Goal: Task Accomplishment & Management: Use online tool/utility

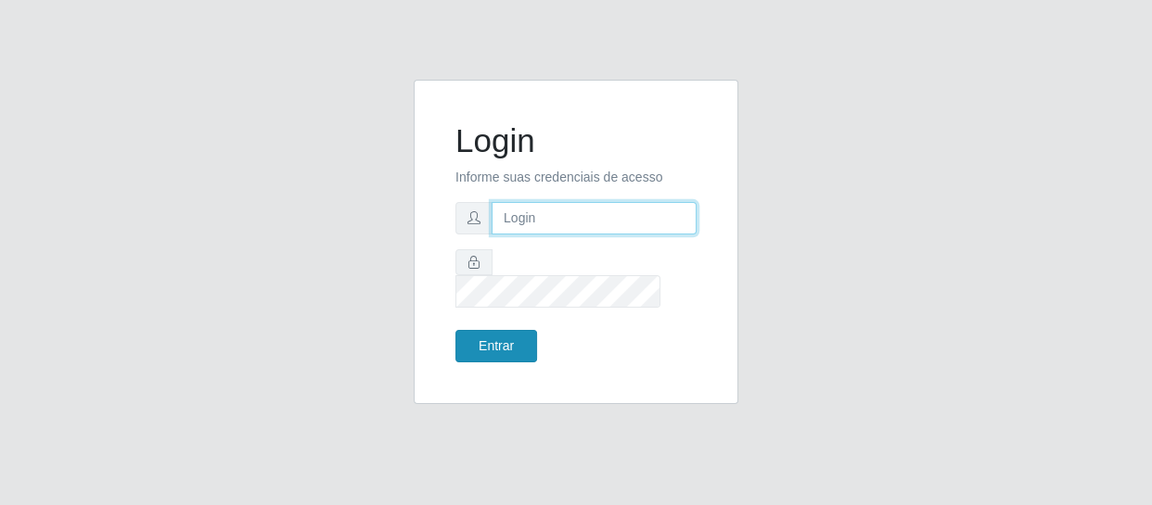
type input "[EMAIL_ADDRESS][DOMAIN_NAME]"
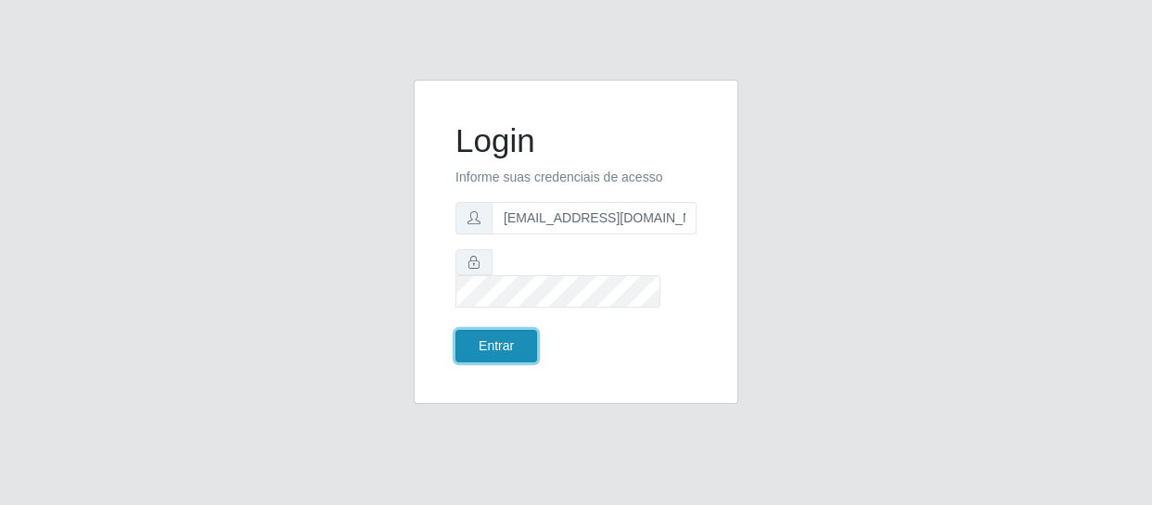
click at [505, 340] on button "Entrar" at bounding box center [496, 346] width 82 height 32
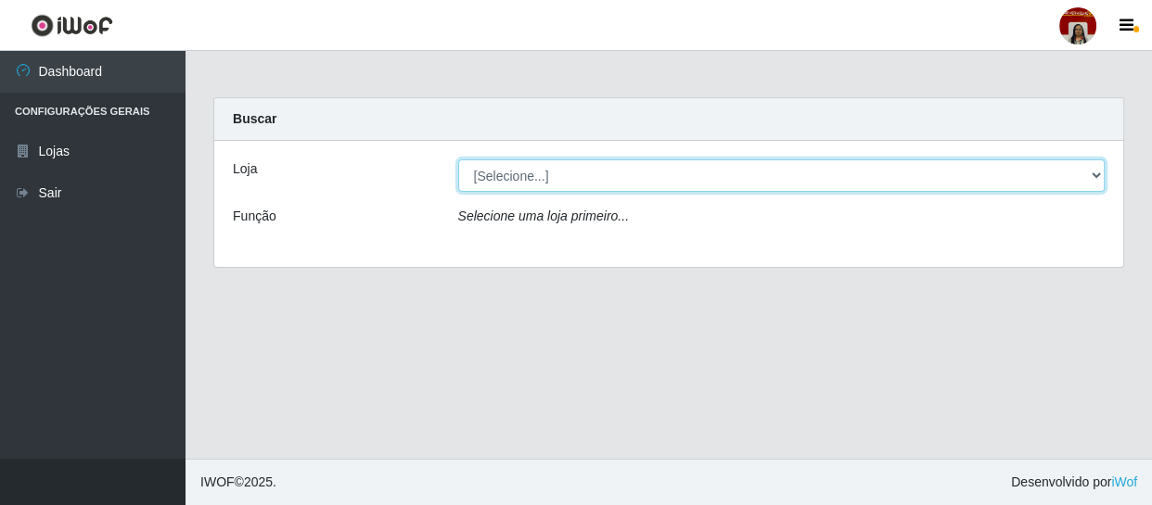
click at [591, 185] on select "[Selecione...] Mar Vermelho - Loja 04" at bounding box center [781, 176] width 647 height 32
select select "251"
click at [458, 160] on select "[Selecione...] Mar Vermelho - Loja 04" at bounding box center [781, 176] width 647 height 32
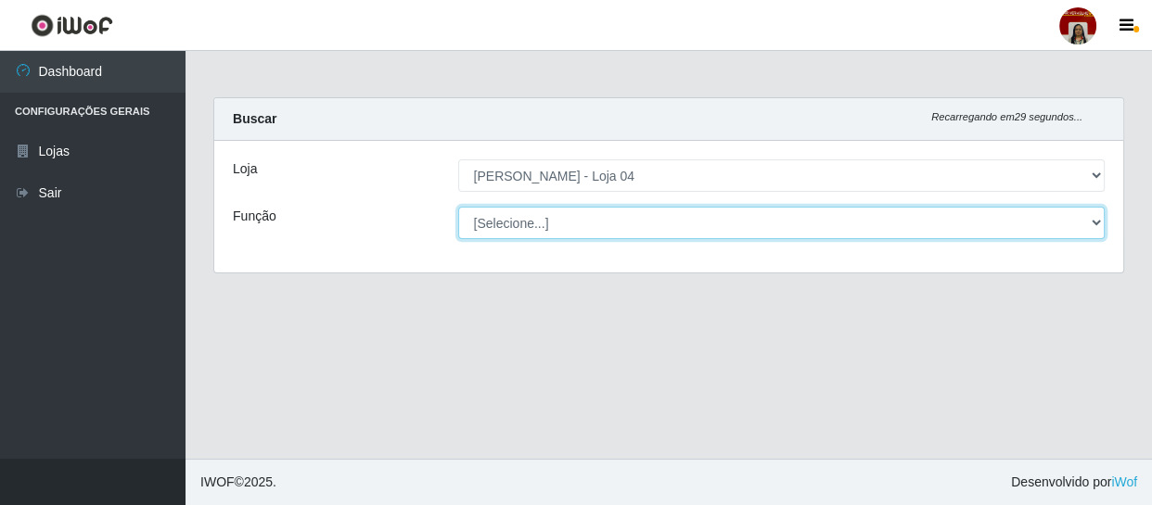
click at [591, 217] on select "[Selecione...] ASG ASG + ASG ++ Auxiliar de Depósito Auxiliar de Depósito + Aux…" at bounding box center [781, 223] width 647 height 32
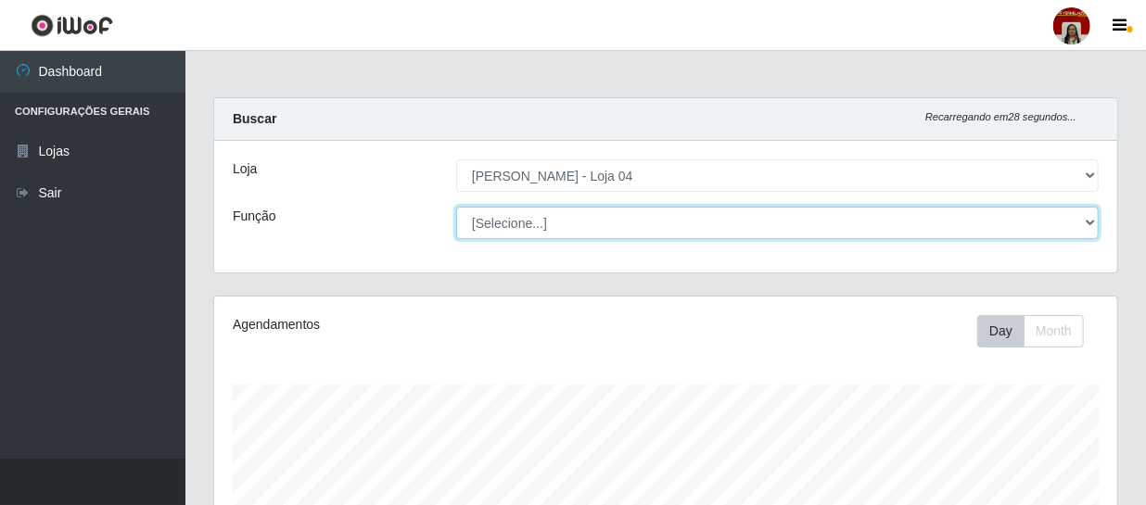
scroll to position [385, 903]
select select "22"
click at [456, 207] on select "[Selecione...] ASG ASG + ASG ++ Auxiliar de Depósito Auxiliar de Depósito + Aux…" at bounding box center [777, 223] width 643 height 32
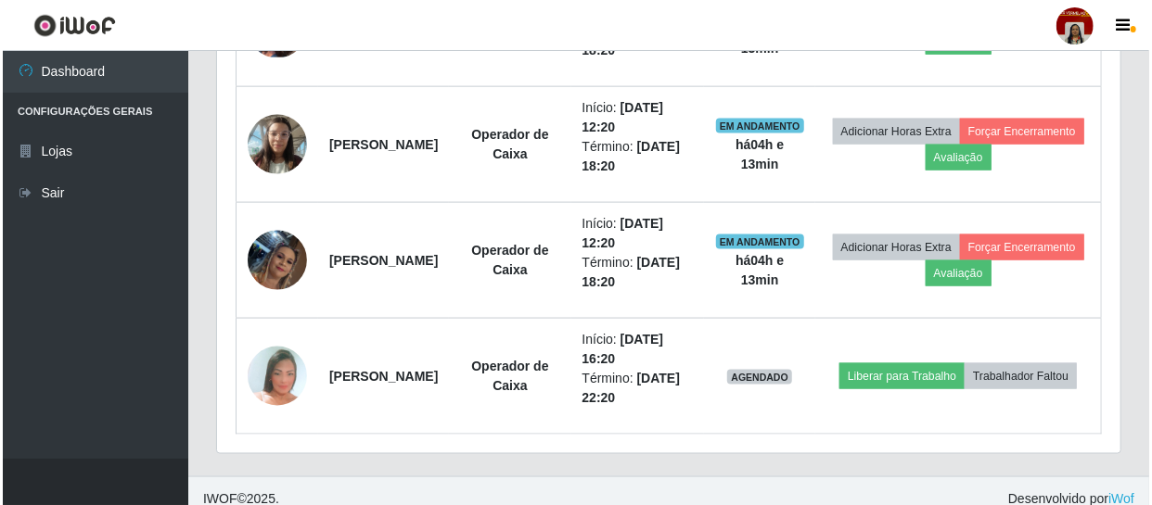
scroll to position [1090, 0]
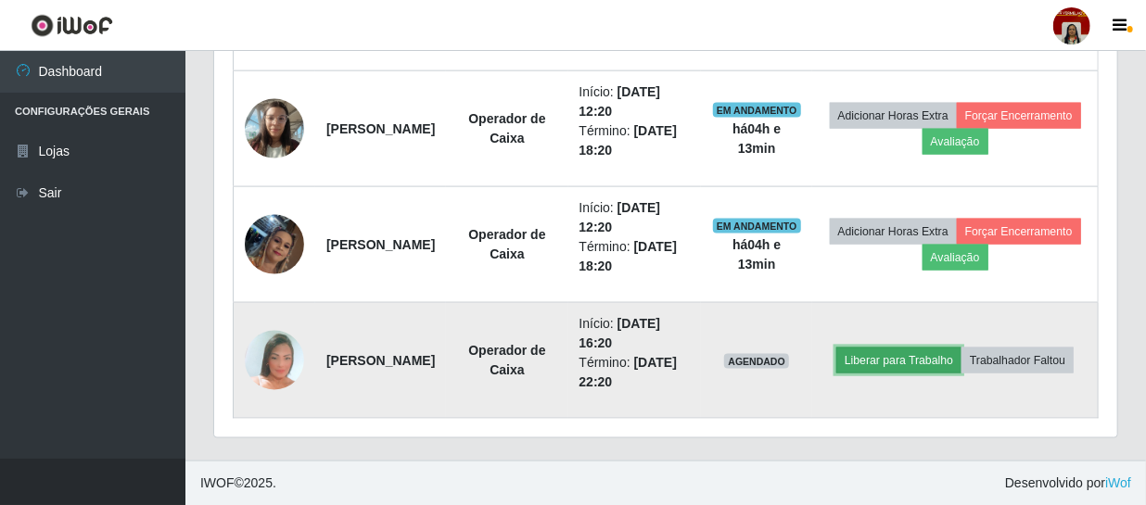
click at [938, 348] on button "Liberar para Trabalho" at bounding box center [899, 361] width 125 height 26
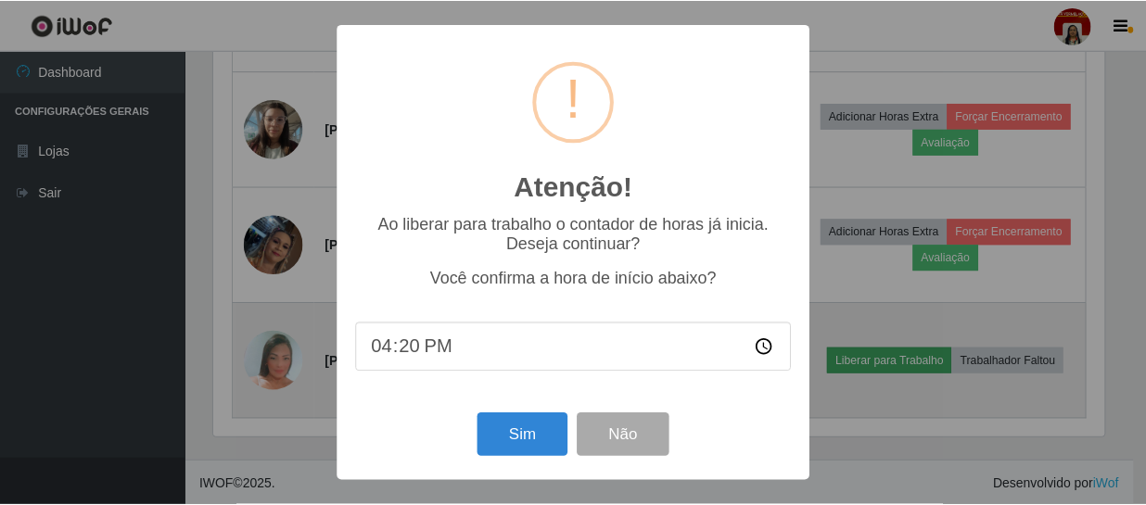
scroll to position [385, 895]
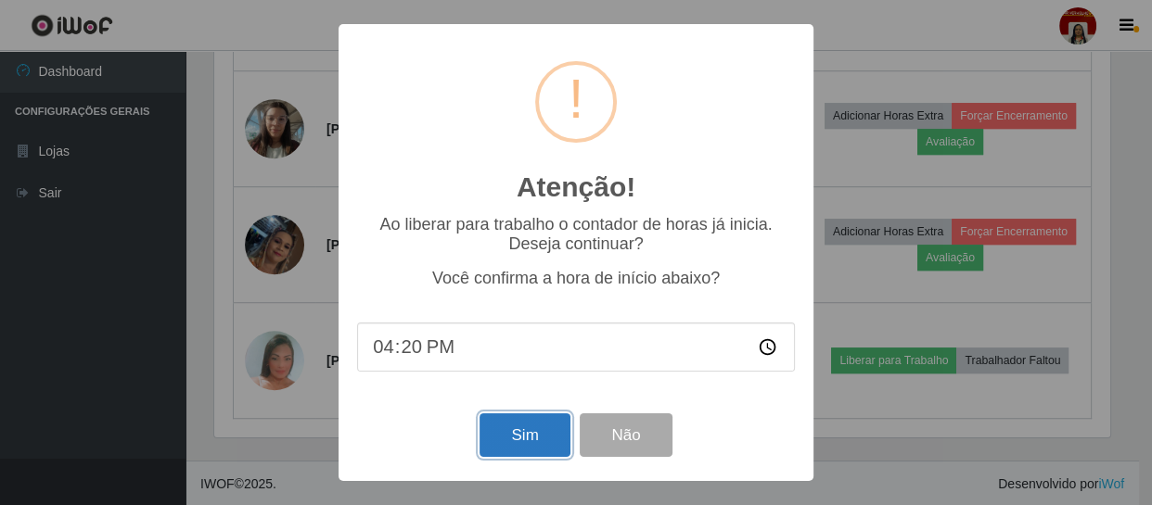
click at [556, 432] on button "Sim" at bounding box center [524, 436] width 90 height 44
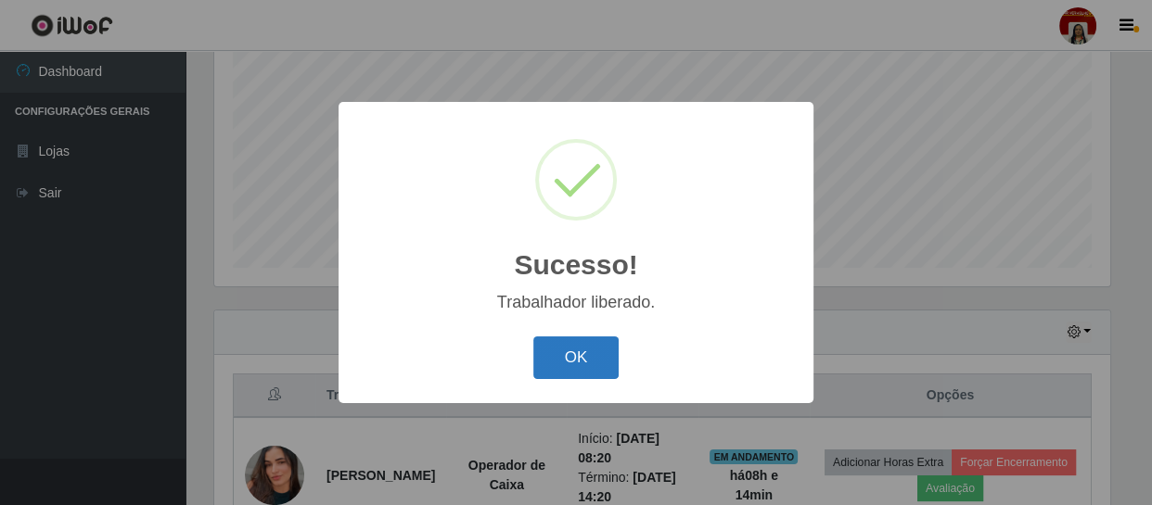
click at [567, 362] on button "OK" at bounding box center [576, 359] width 86 height 44
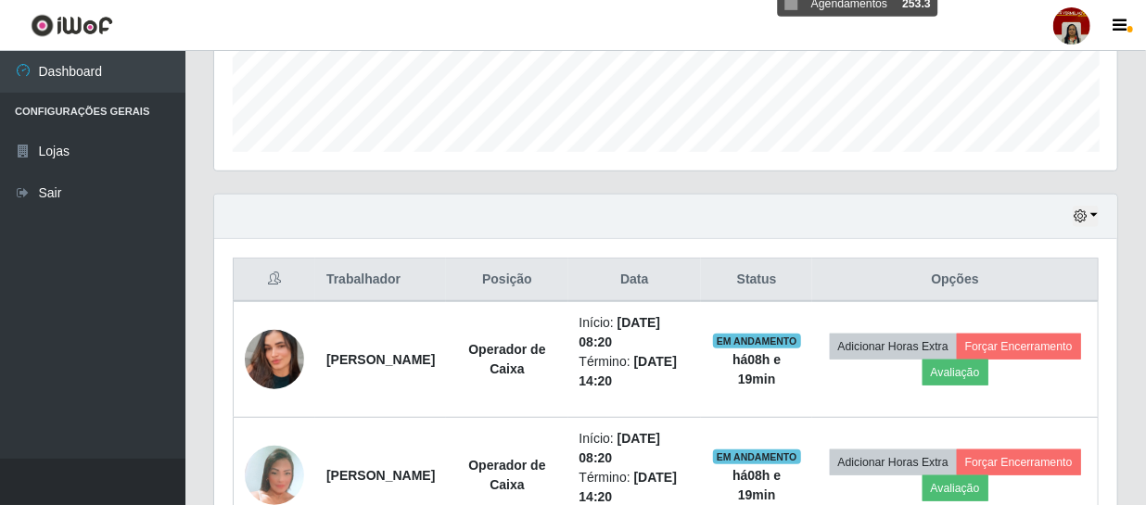
scroll to position [623, 0]
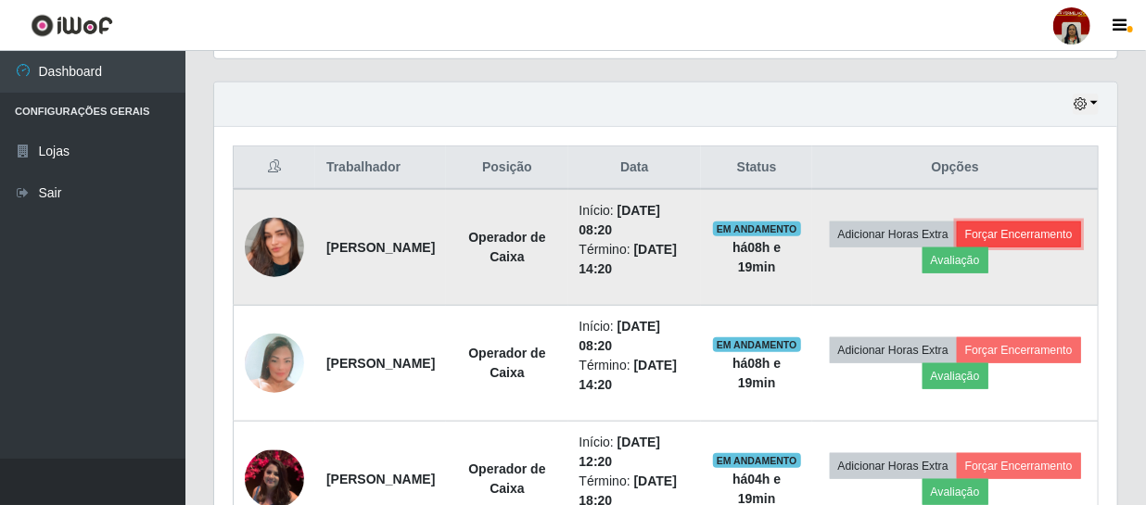
click at [963, 248] on button "Forçar Encerramento" at bounding box center [1019, 235] width 124 height 26
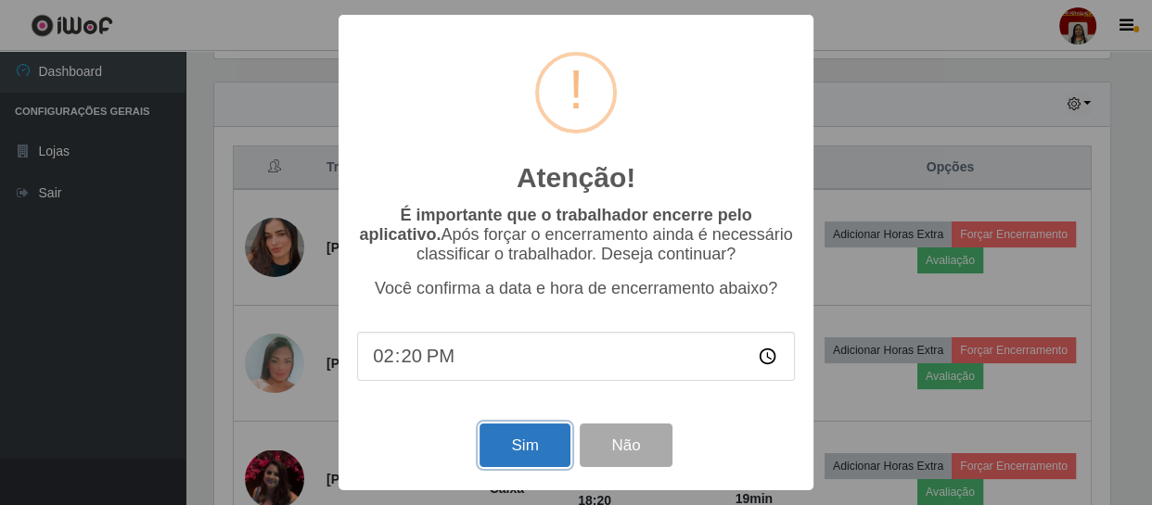
click at [541, 445] on button "Sim" at bounding box center [524, 446] width 90 height 44
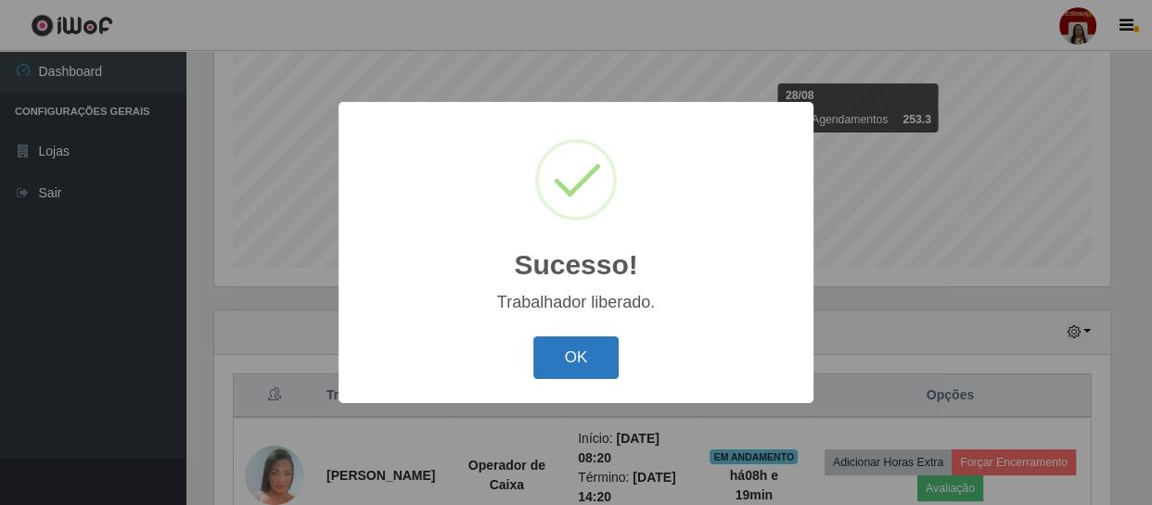
click at [571, 367] on button "OK" at bounding box center [576, 359] width 86 height 44
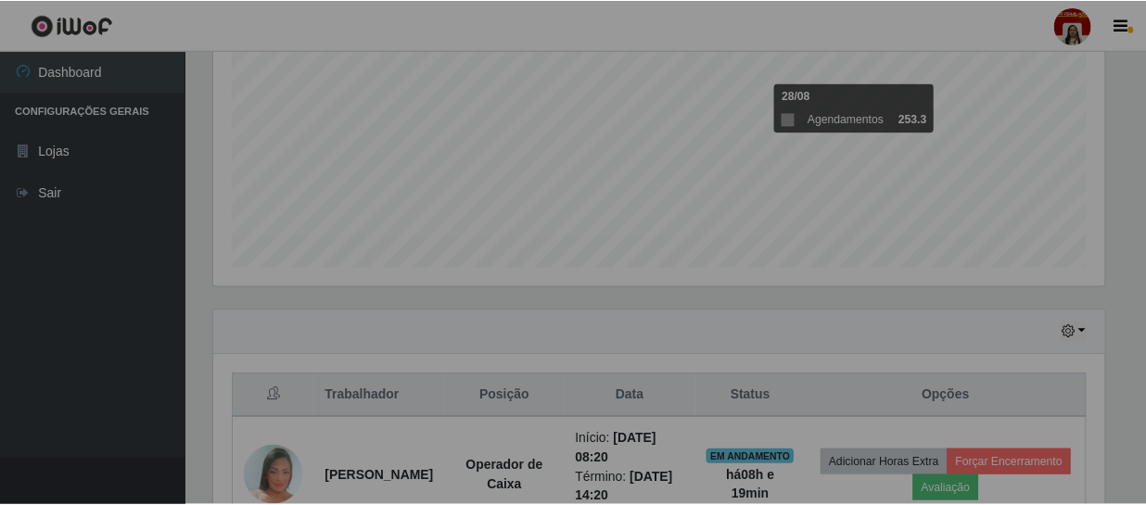
scroll to position [385, 903]
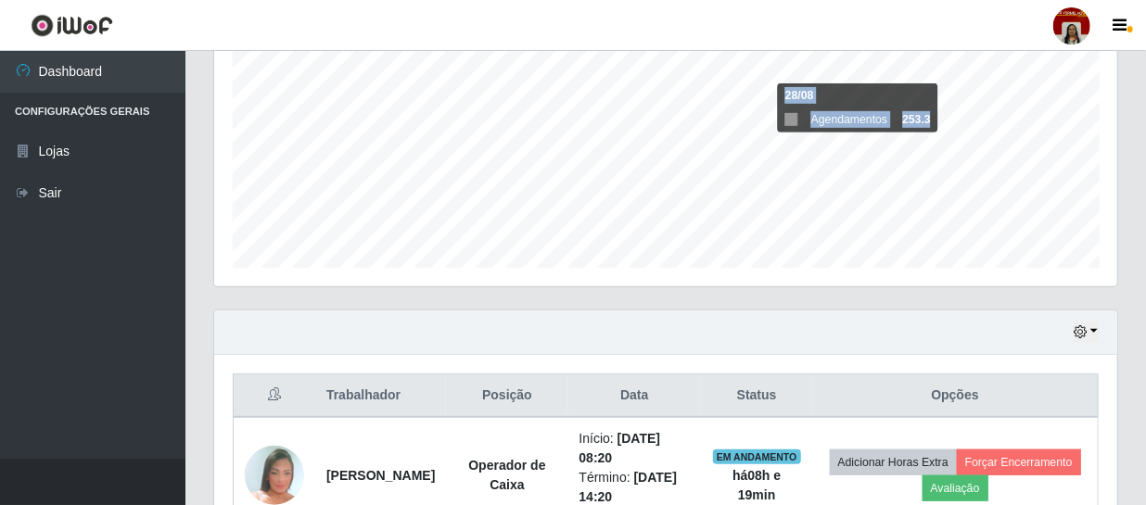
drag, startPoint x: 1141, startPoint y: 254, endPoint x: 1149, endPoint y: 330, distance: 76.5
click at [1146, 330] on html "Perfil Alterar Senha Sair Dashboard Configurações Gerais Lojas Sair Carregando.…" at bounding box center [573, 345] width 1146 height 1481
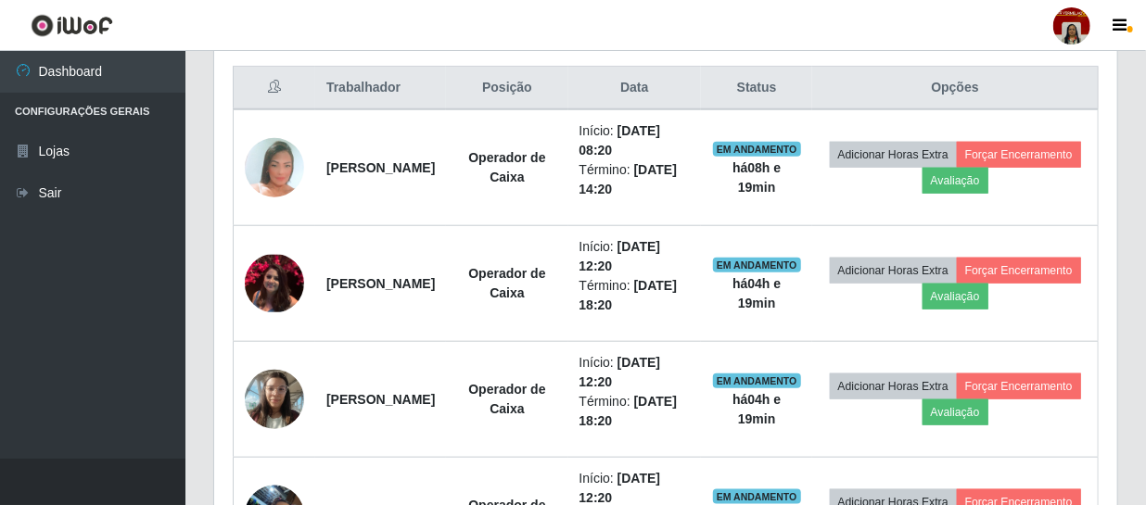
scroll to position [723, 0]
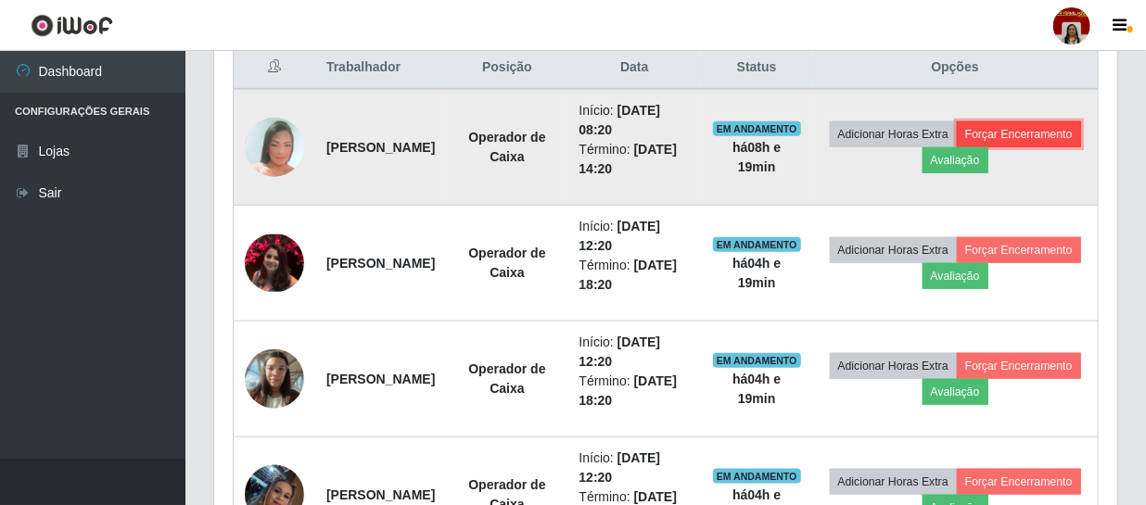
click at [978, 147] on button "Forçar Encerramento" at bounding box center [1019, 134] width 124 height 26
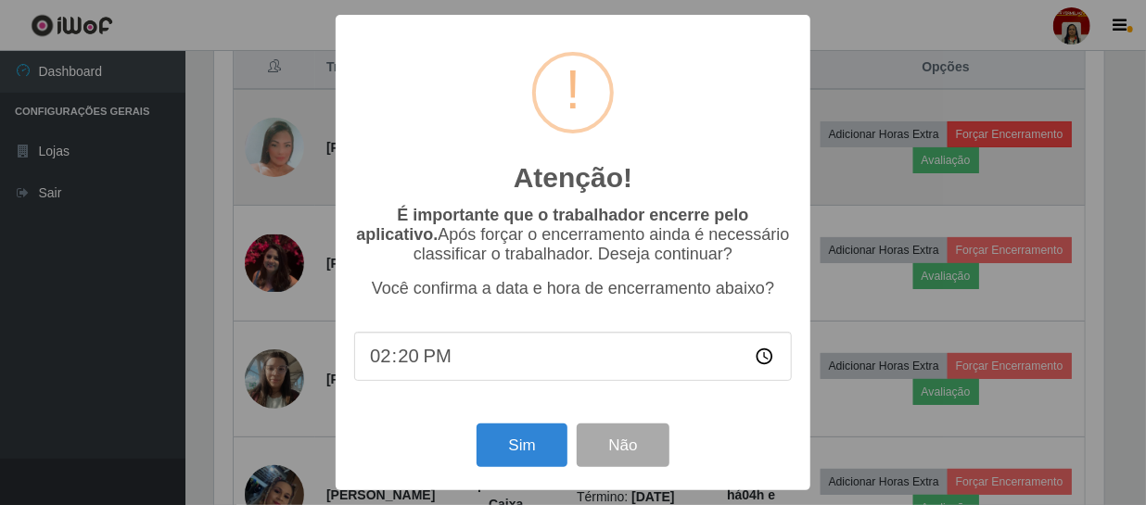
scroll to position [385, 895]
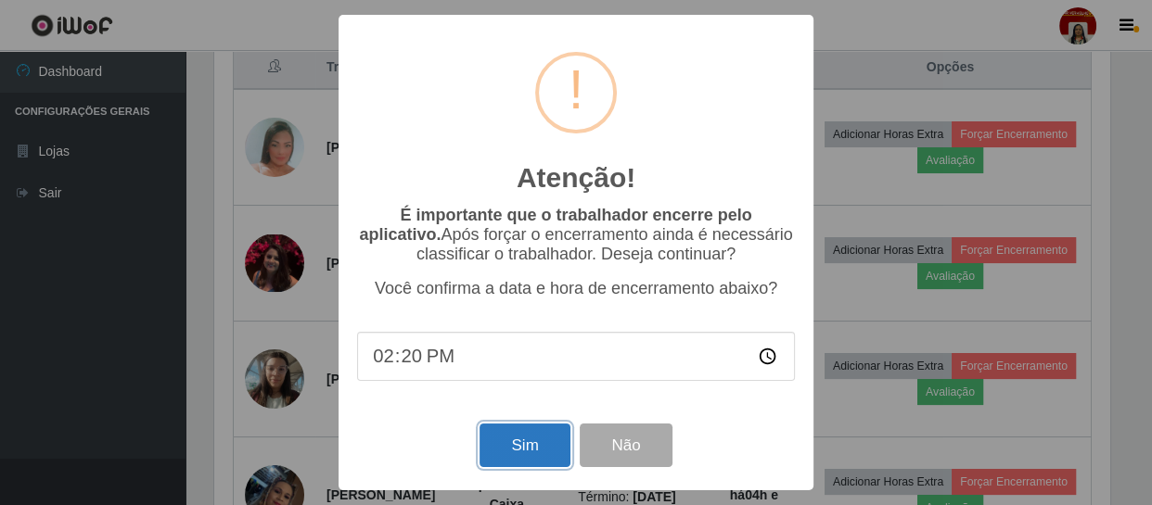
click at [531, 436] on button "Sim" at bounding box center [524, 446] width 90 height 44
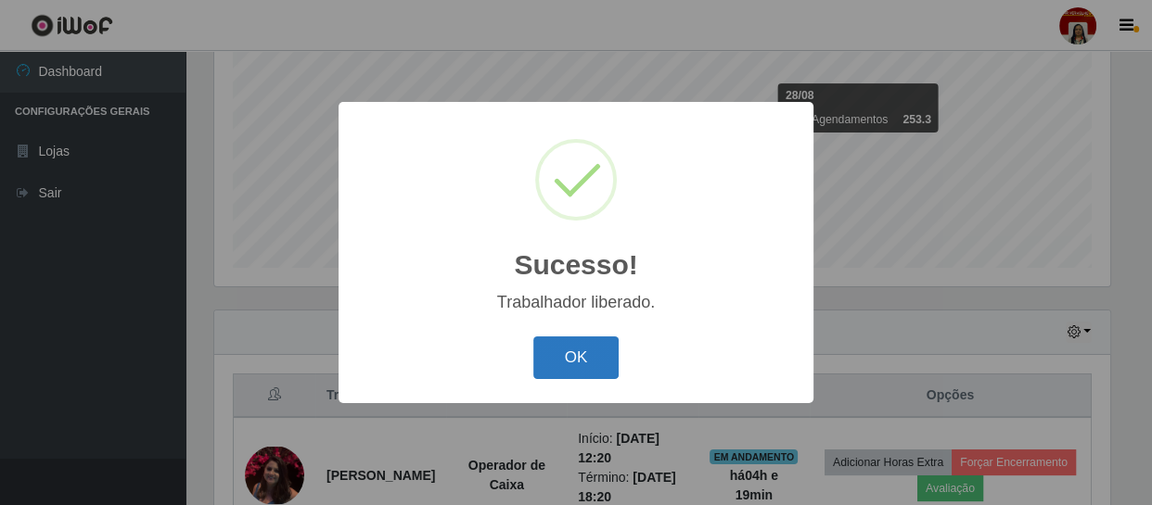
click at [553, 352] on button "OK" at bounding box center [576, 359] width 86 height 44
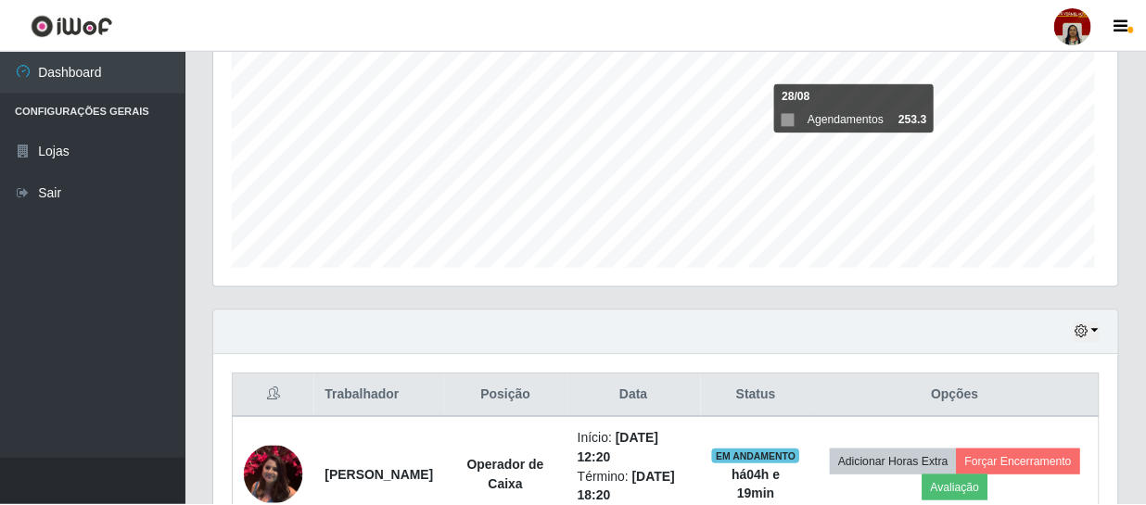
scroll to position [385, 903]
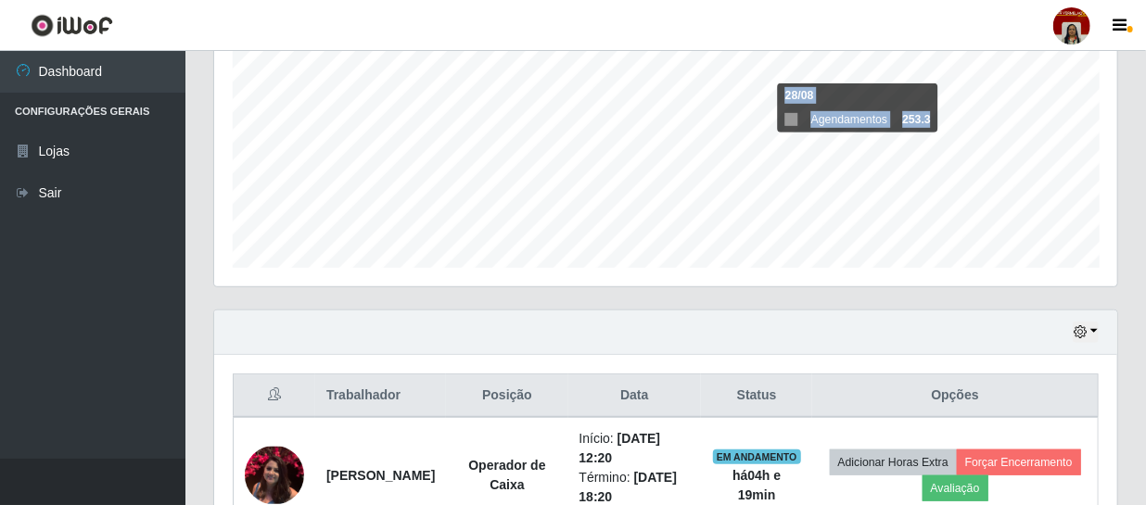
drag, startPoint x: 1144, startPoint y: 211, endPoint x: 1146, endPoint y: 335, distance: 124.3
click at [1146, 335] on html "Perfil Alterar Senha Sair Dashboard Configurações Gerais Lojas Sair Carregando.…" at bounding box center [573, 287] width 1146 height 1365
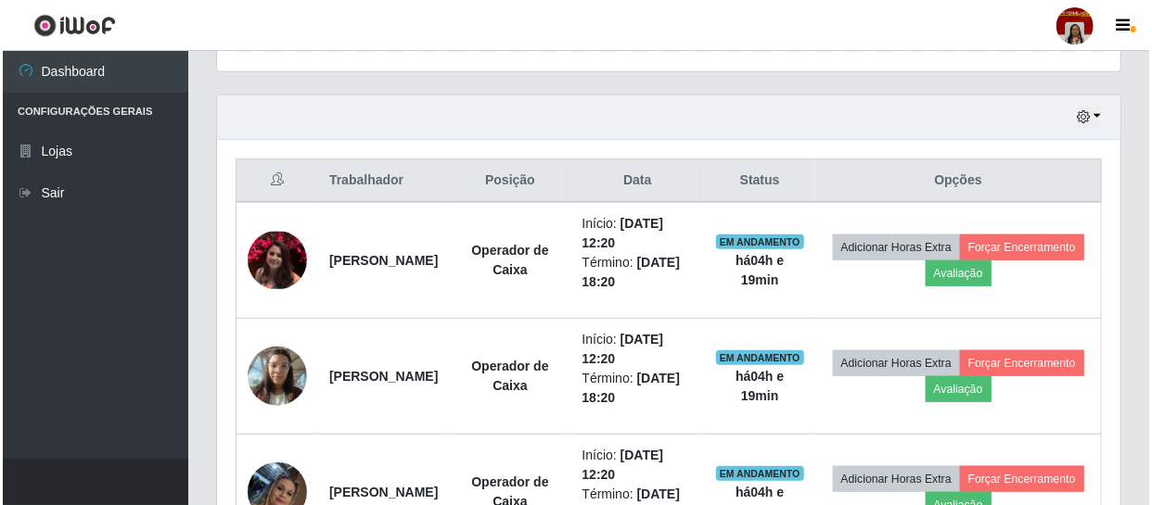
scroll to position [656, 0]
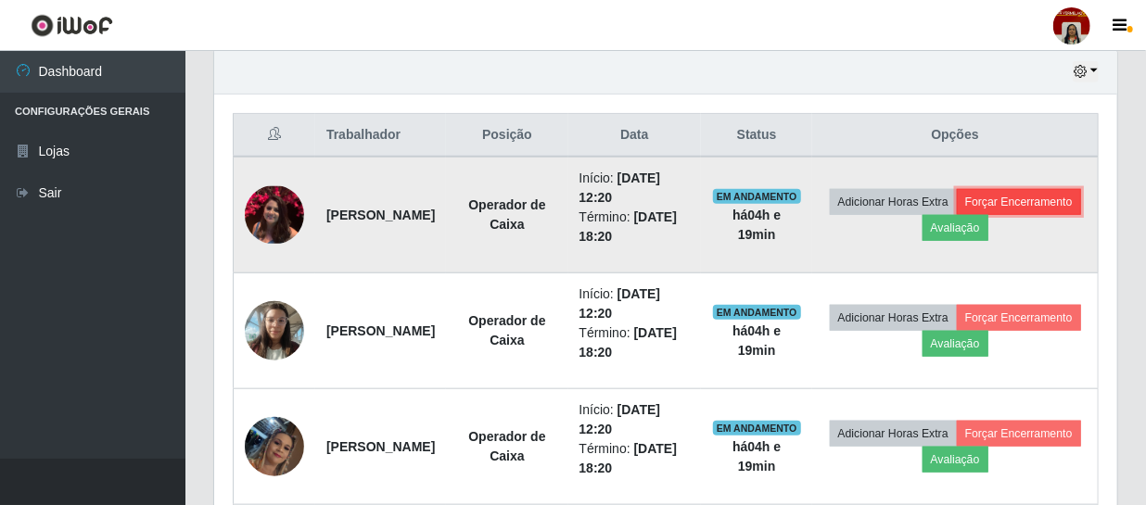
click at [972, 215] on button "Forçar Encerramento" at bounding box center [1019, 202] width 124 height 26
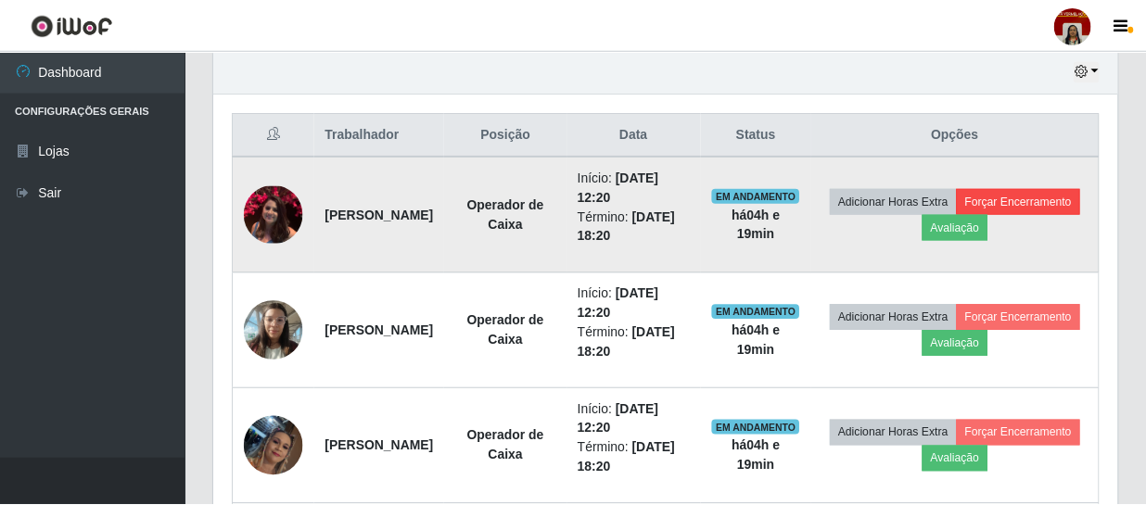
scroll to position [385, 895]
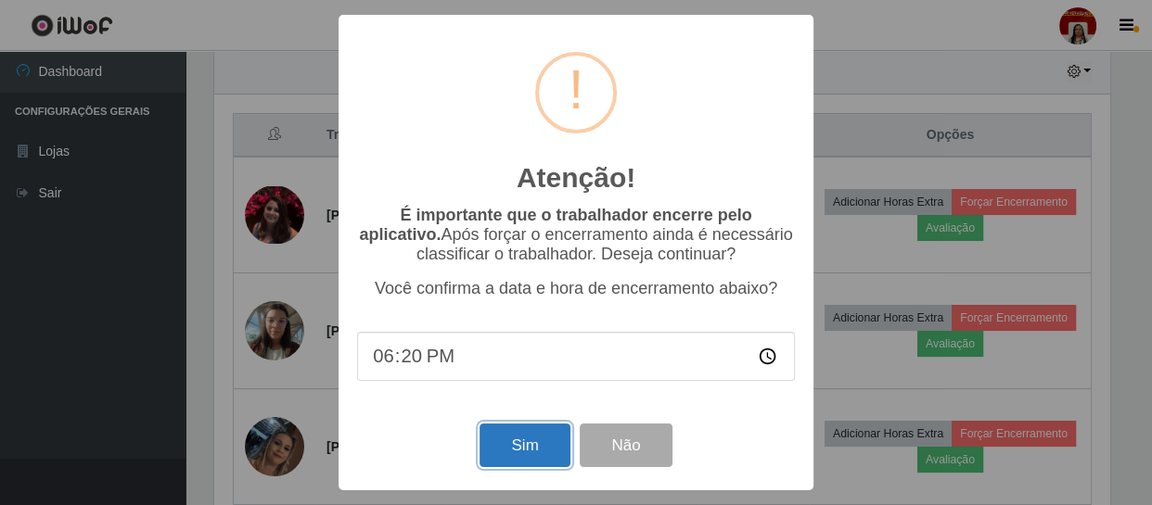
click at [532, 455] on button "Sim" at bounding box center [524, 446] width 90 height 44
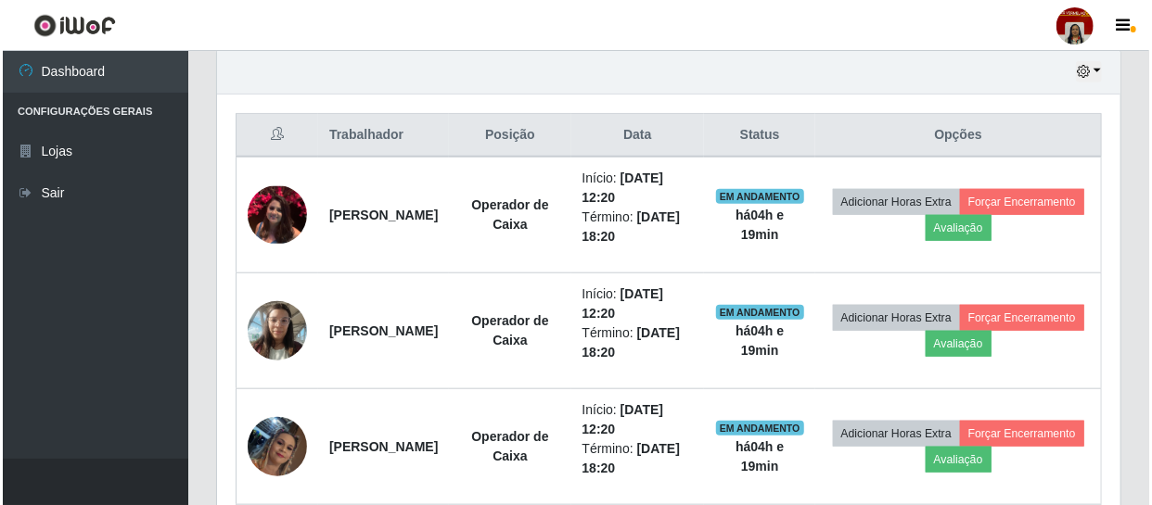
scroll to position [0, 0]
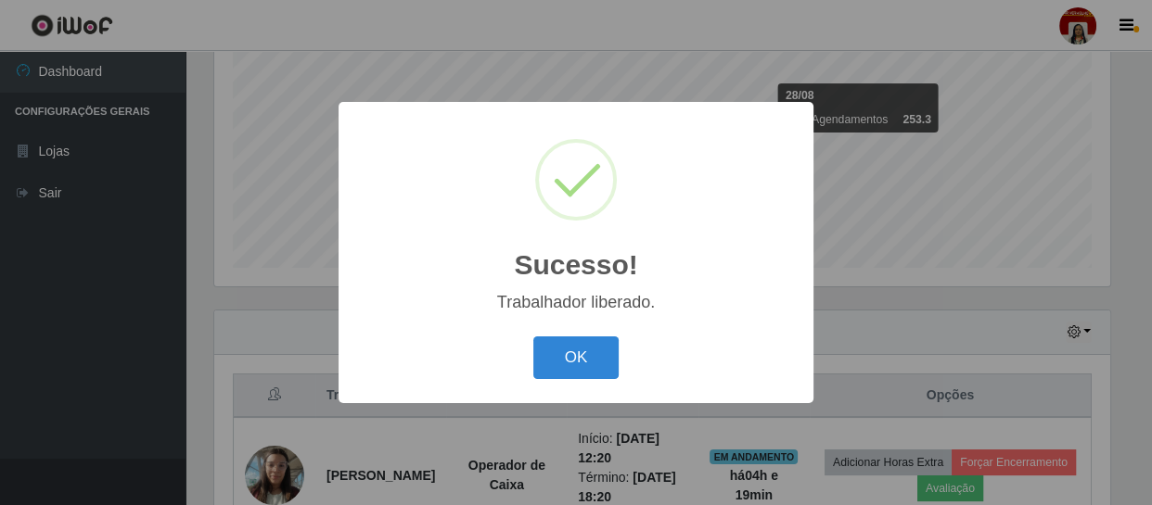
click at [775, 22] on div "Sucesso! × Trabalhador liberado. OK Cancel" at bounding box center [576, 252] width 1152 height 505
